Goal: Obtain resource: Obtain resource

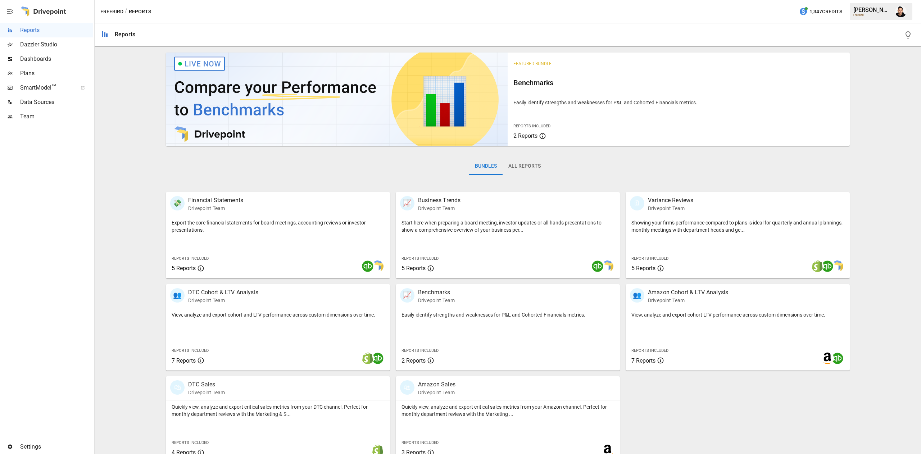
click at [74, 67] on div "Plans" at bounding box center [46, 73] width 93 height 14
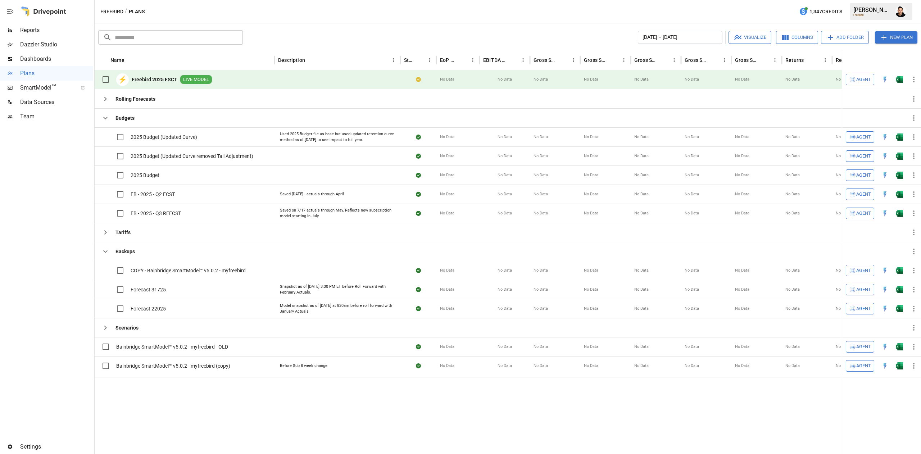
click at [894, 73] on div at bounding box center [899, 79] width 14 height 19
click at [897, 82] on img "Open in Excel" at bounding box center [899, 79] width 7 height 7
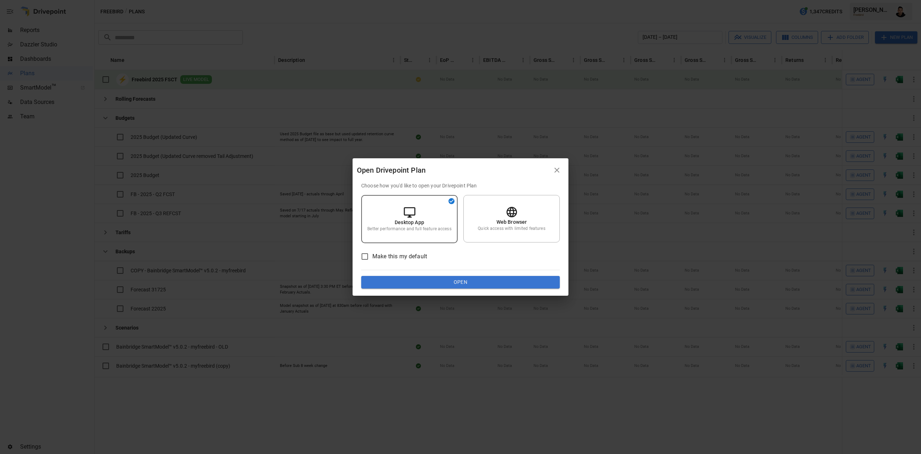
click at [485, 279] on button "Open" at bounding box center [460, 282] width 199 height 13
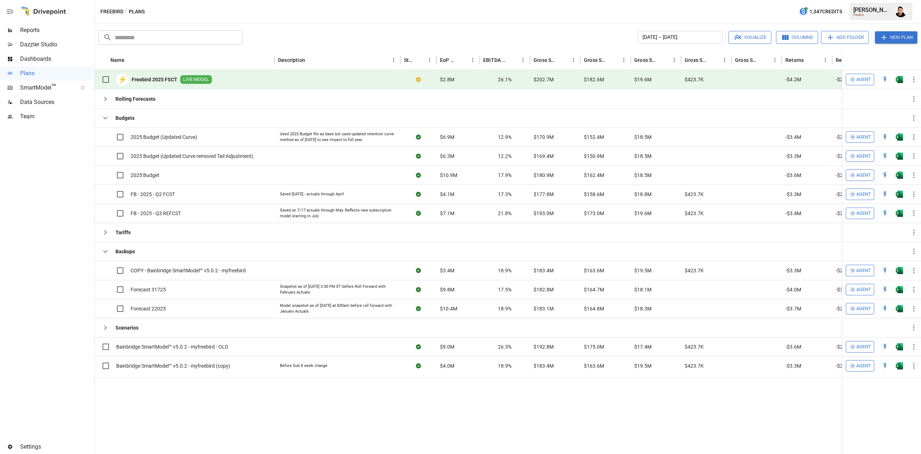
click at [362, 24] on div "​ ​ [DATE] – [DATE] Visualize Columns Add Folder New Plan Name Description Stat…" at bounding box center [508, 238] width 826 height 431
click at [428, 34] on div "[DATE] – [DATE] Visualize Columns Add Folder New Plan" at bounding box center [582, 37] width 672 height 13
click at [899, 82] on img "Open in Excel" at bounding box center [899, 79] width 7 height 7
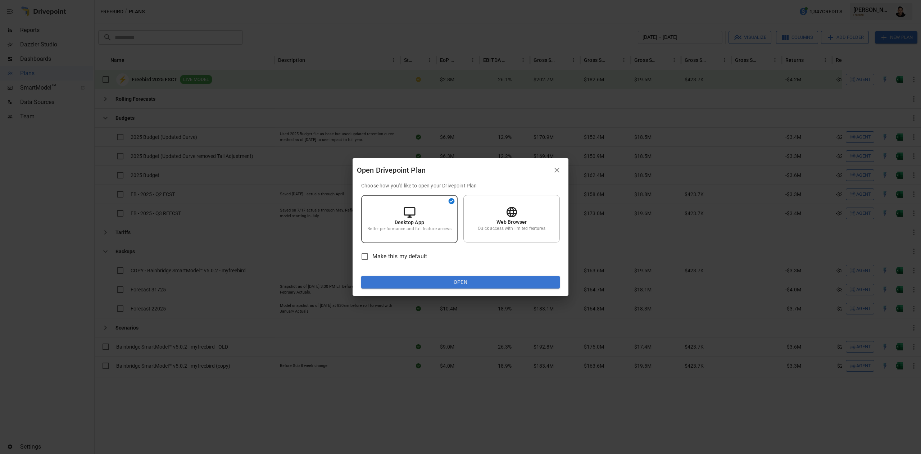
click at [416, 291] on div "Choose how you'd like to open your Drivepoint Plan Desktop App Better performan…" at bounding box center [461, 239] width 216 height 114
click at [409, 268] on div "Choose how you'd like to open your Drivepoint Plan Desktop App Better performan…" at bounding box center [460, 235] width 199 height 107
click at [416, 282] on button "Open" at bounding box center [460, 282] width 199 height 13
